Goal: Transaction & Acquisition: Purchase product/service

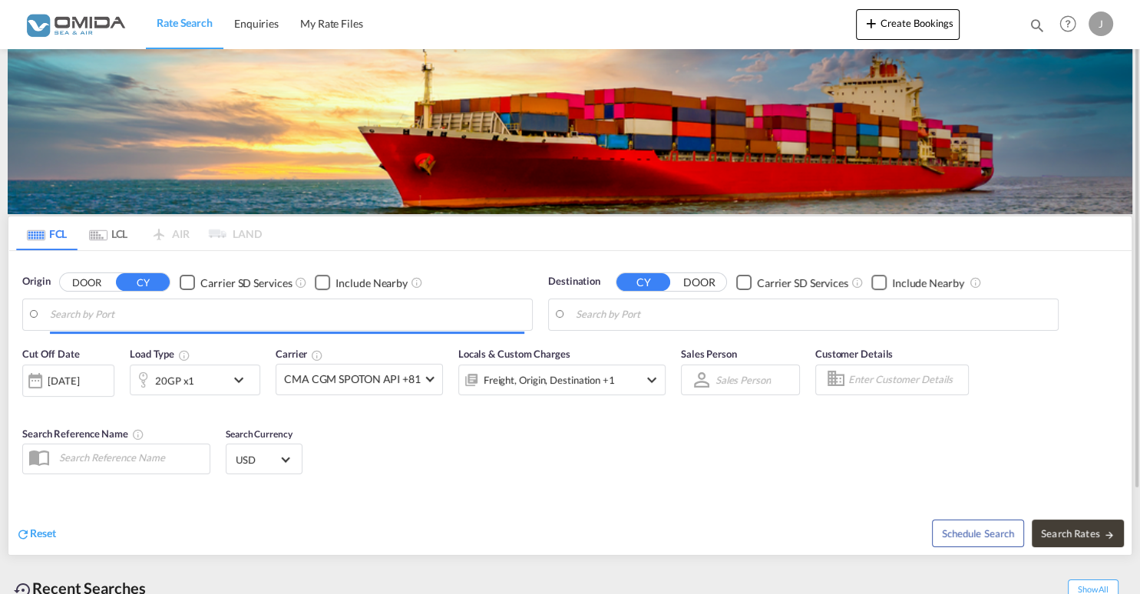
type input "Gdansk, PLGDN"
type input "Mundra, INMUN"
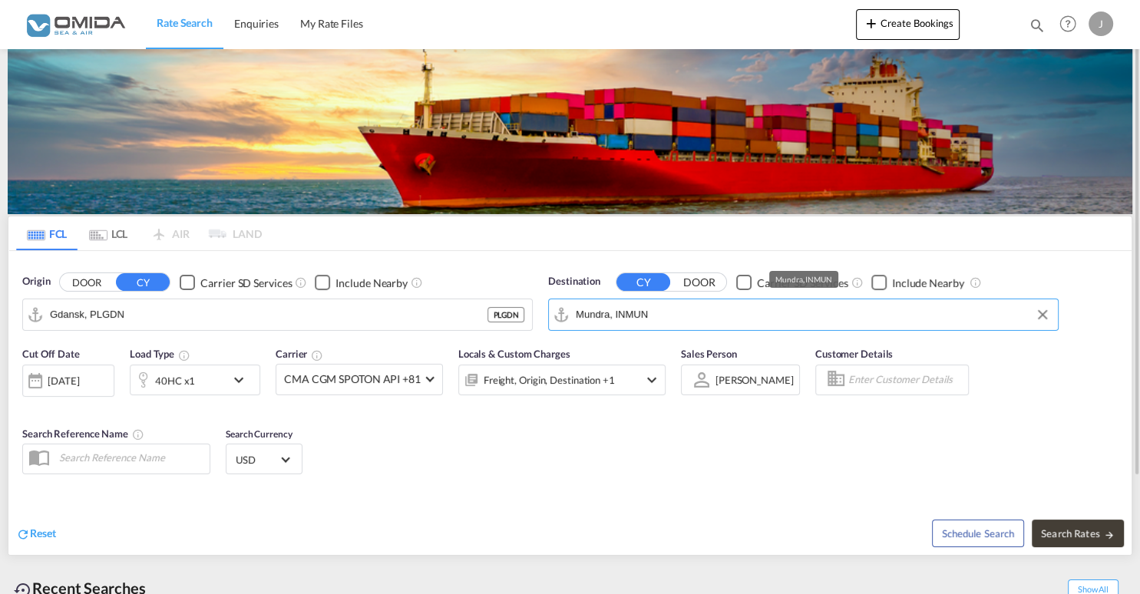
click at [658, 314] on input "Mundra, INMUN" at bounding box center [813, 314] width 474 height 23
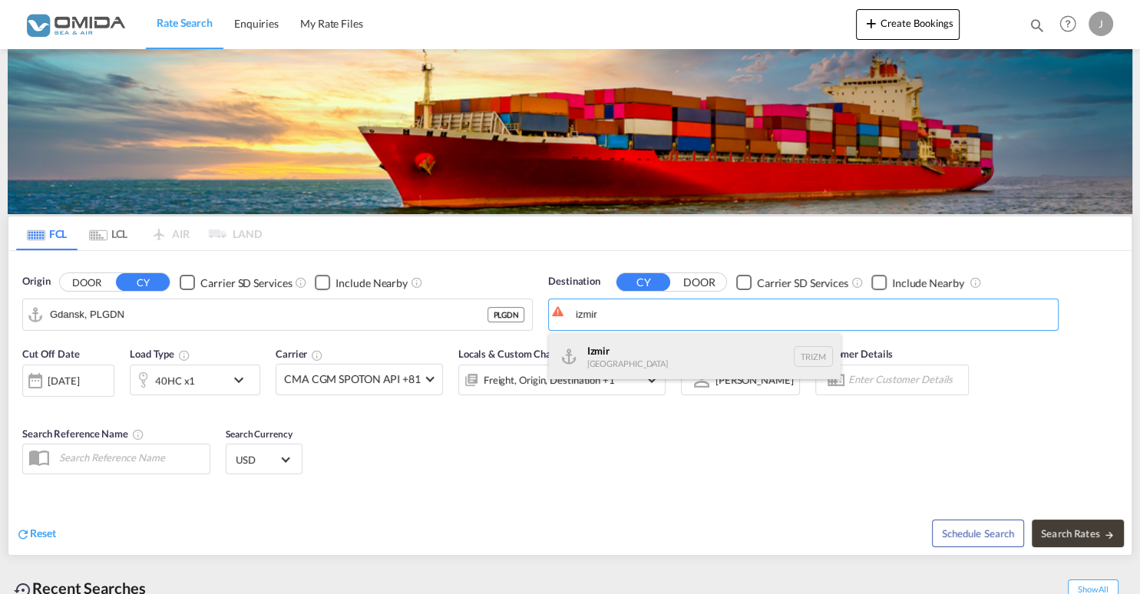
click at [682, 364] on div "Izmir [GEOGRAPHIC_DATA] TRIZM" at bounding box center [695, 356] width 292 height 46
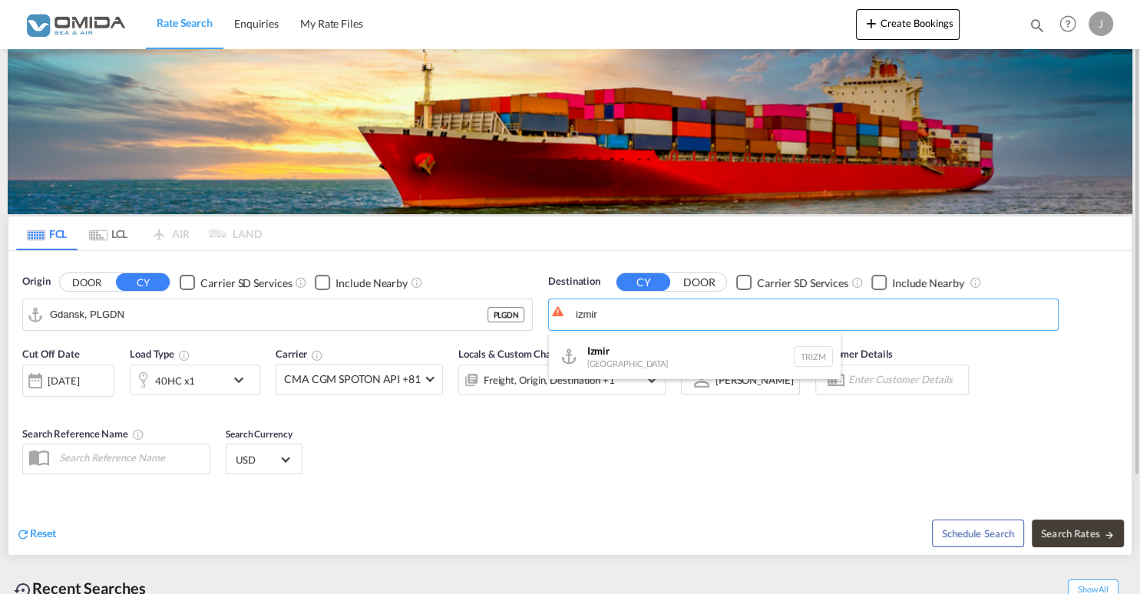
type input "Izmir, TRIZM"
click at [1080, 547] on div "Schedule Search Search Rates" at bounding box center [853, 525] width 558 height 59
click at [1103, 533] on span "Search Rates" at bounding box center [1078, 533] width 74 height 12
type input "PLGDN to TRIZM / [DATE]"
